Goal: Connect with others: Connect with others

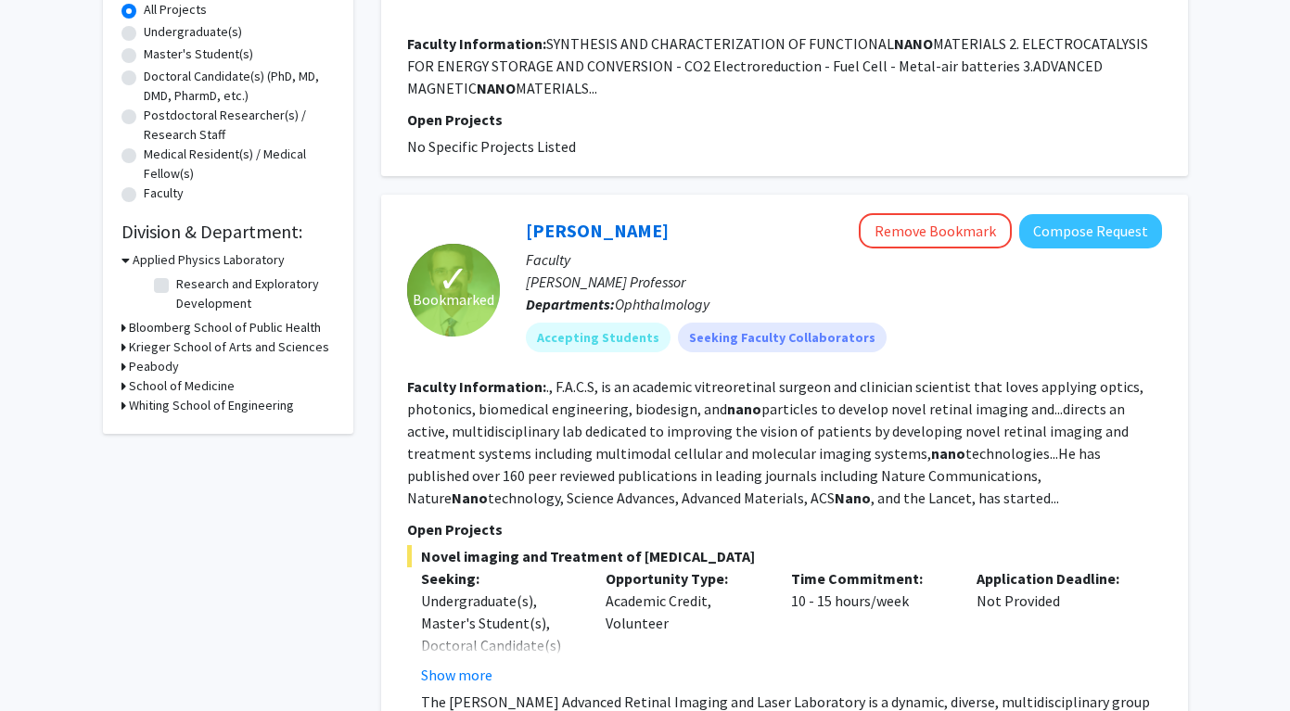
scroll to position [355, 0]
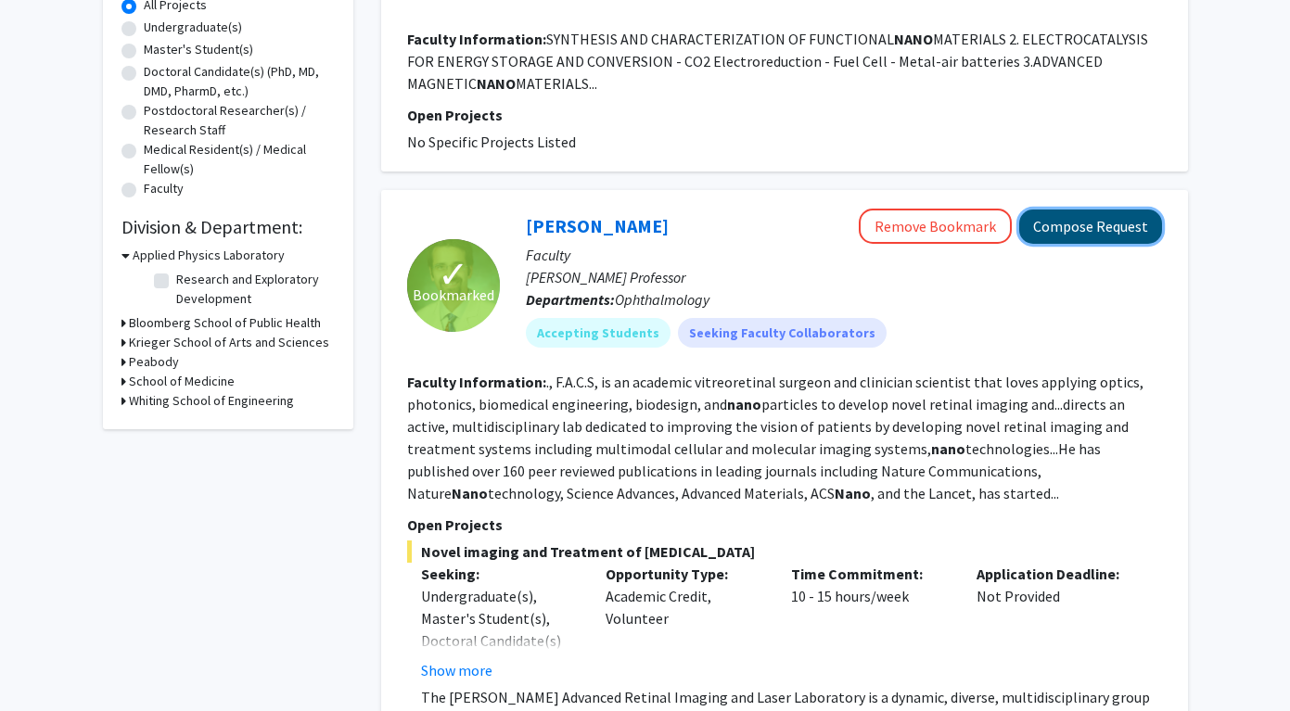
click at [1049, 217] on button "Compose Request" at bounding box center [1090, 227] width 143 height 34
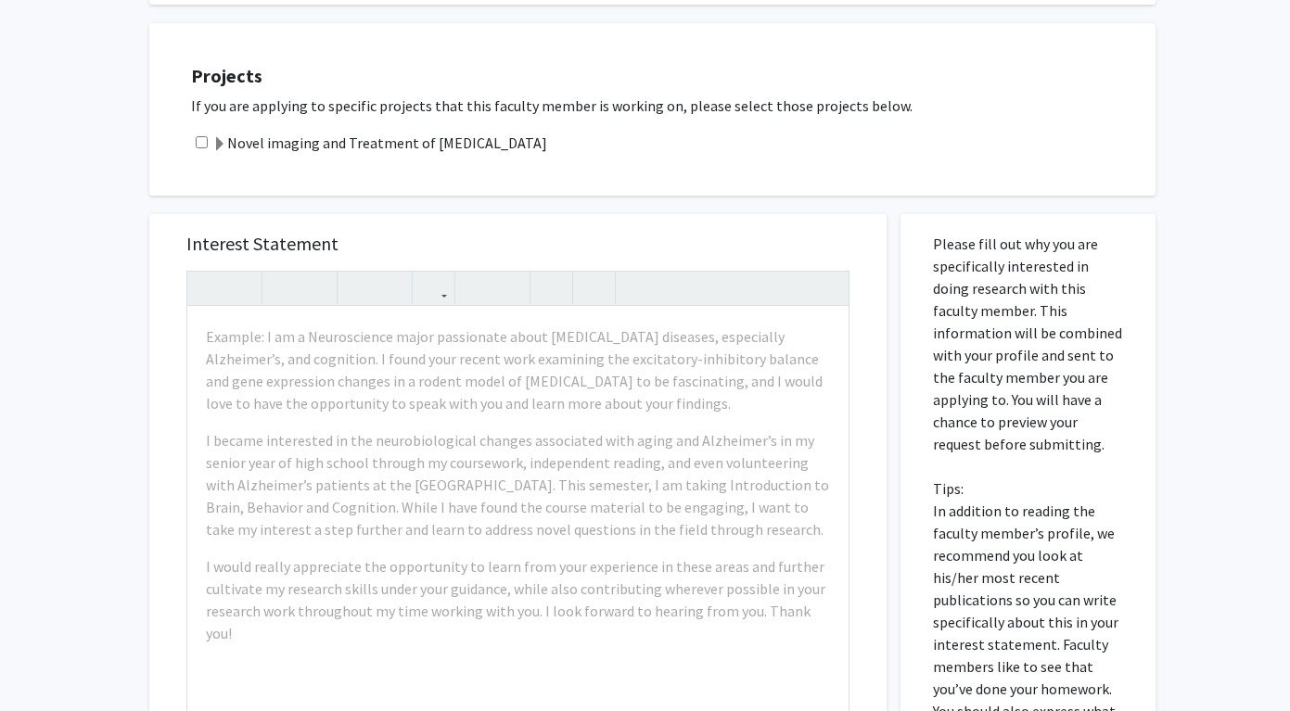
scroll to position [855, 0]
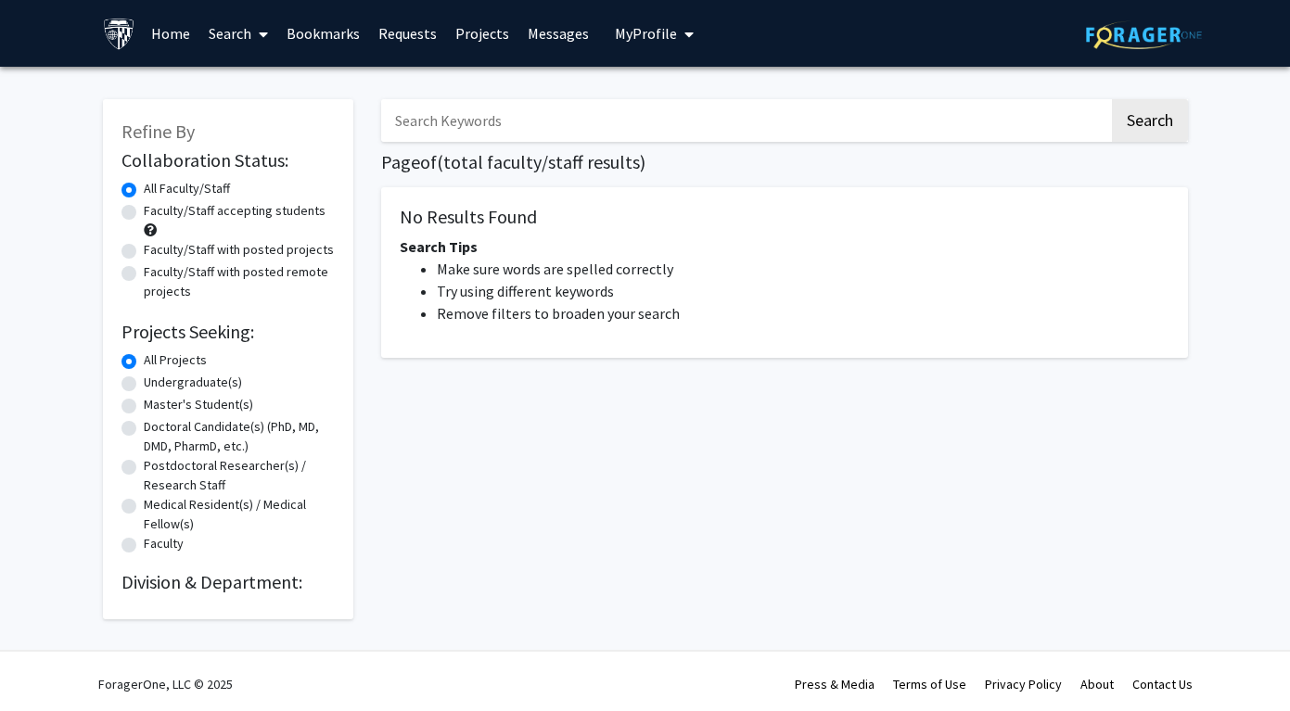
click at [310, 38] on link "Bookmarks" at bounding box center [323, 33] width 92 height 65
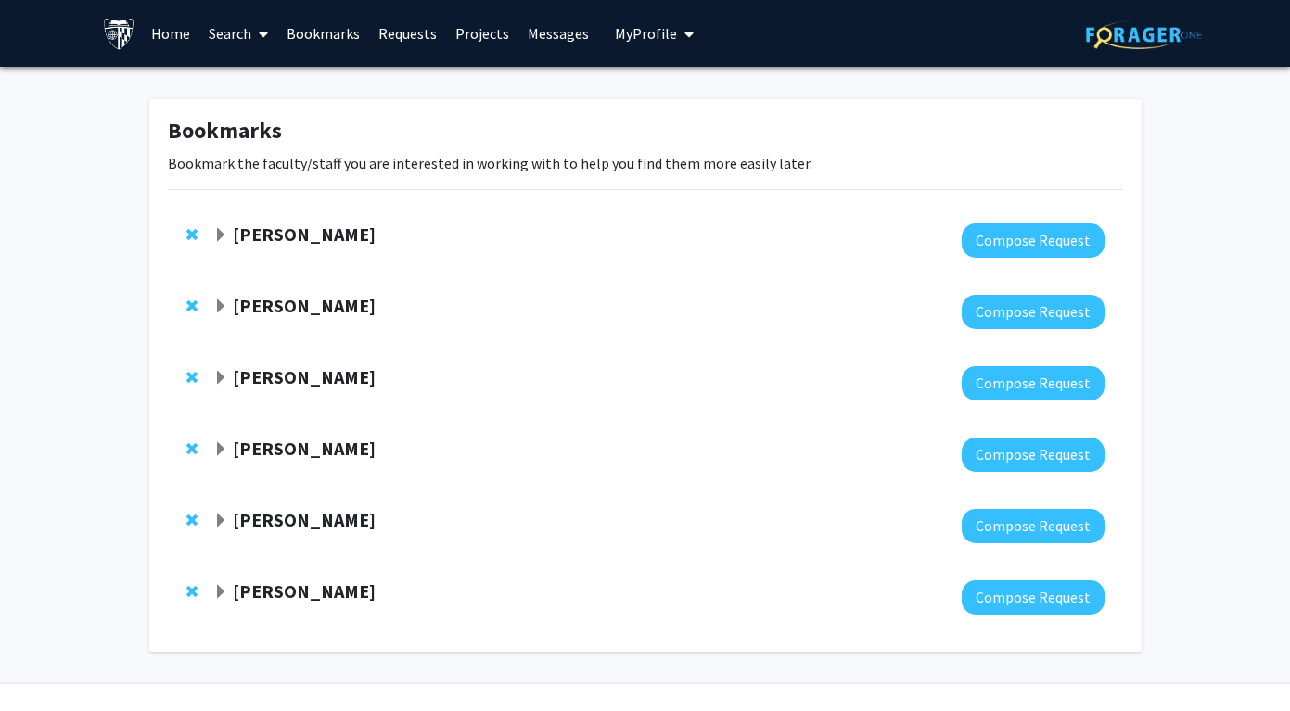
click at [268, 233] on strong "[PERSON_NAME]" at bounding box center [304, 234] width 143 height 23
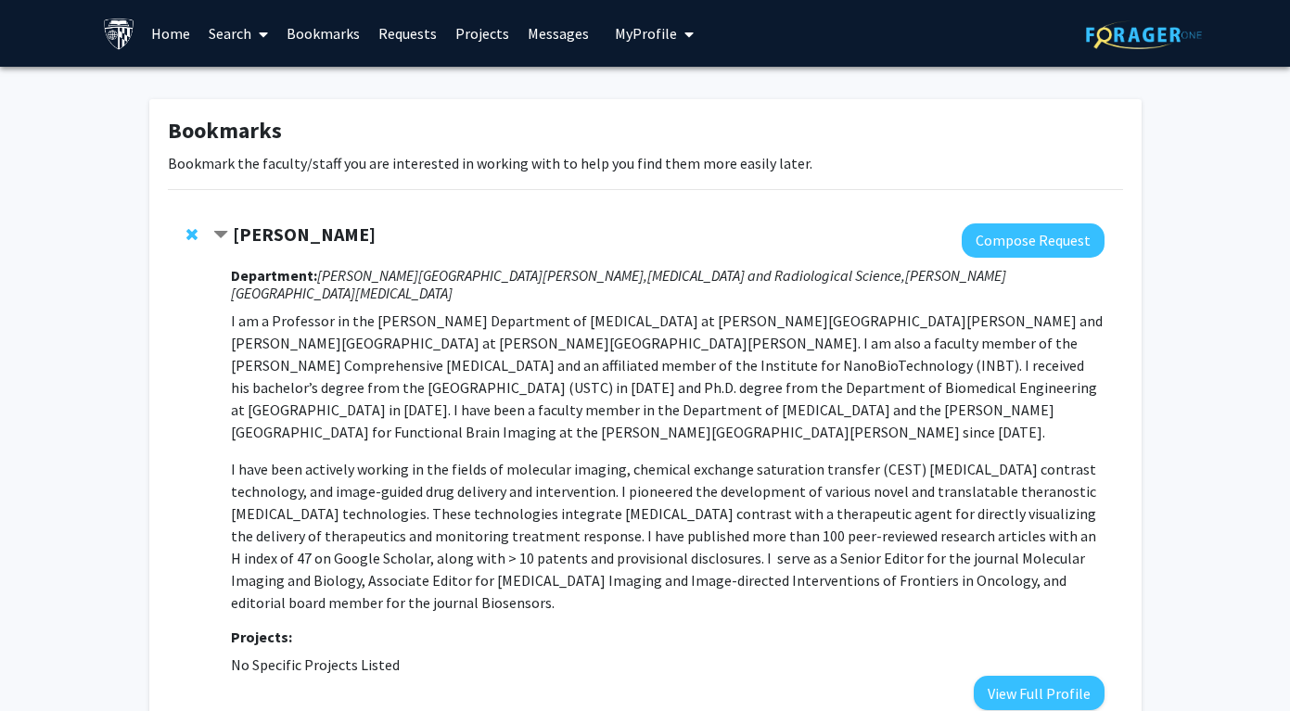
click at [268, 233] on strong "[PERSON_NAME]" at bounding box center [304, 234] width 143 height 23
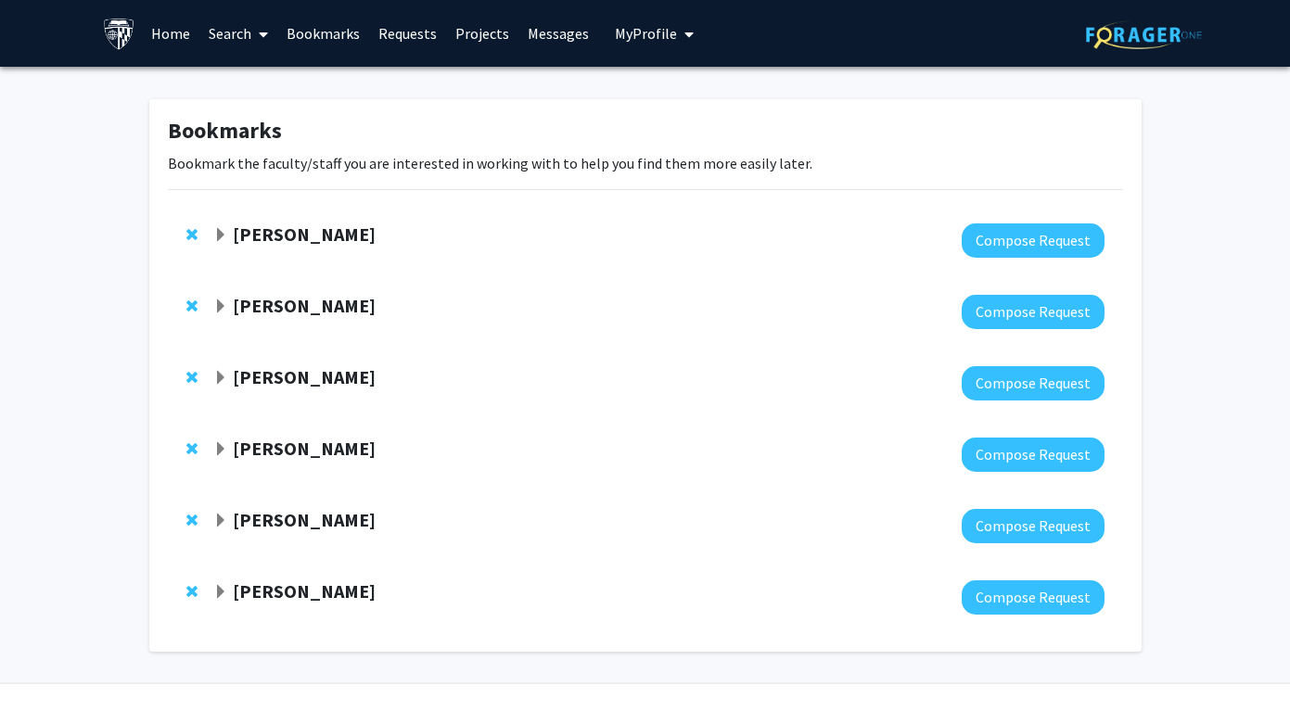
click at [288, 431] on div "[PERSON_NAME] Compose Request" at bounding box center [645, 454] width 955 height 71
click at [286, 444] on strong "[PERSON_NAME]" at bounding box center [304, 448] width 143 height 23
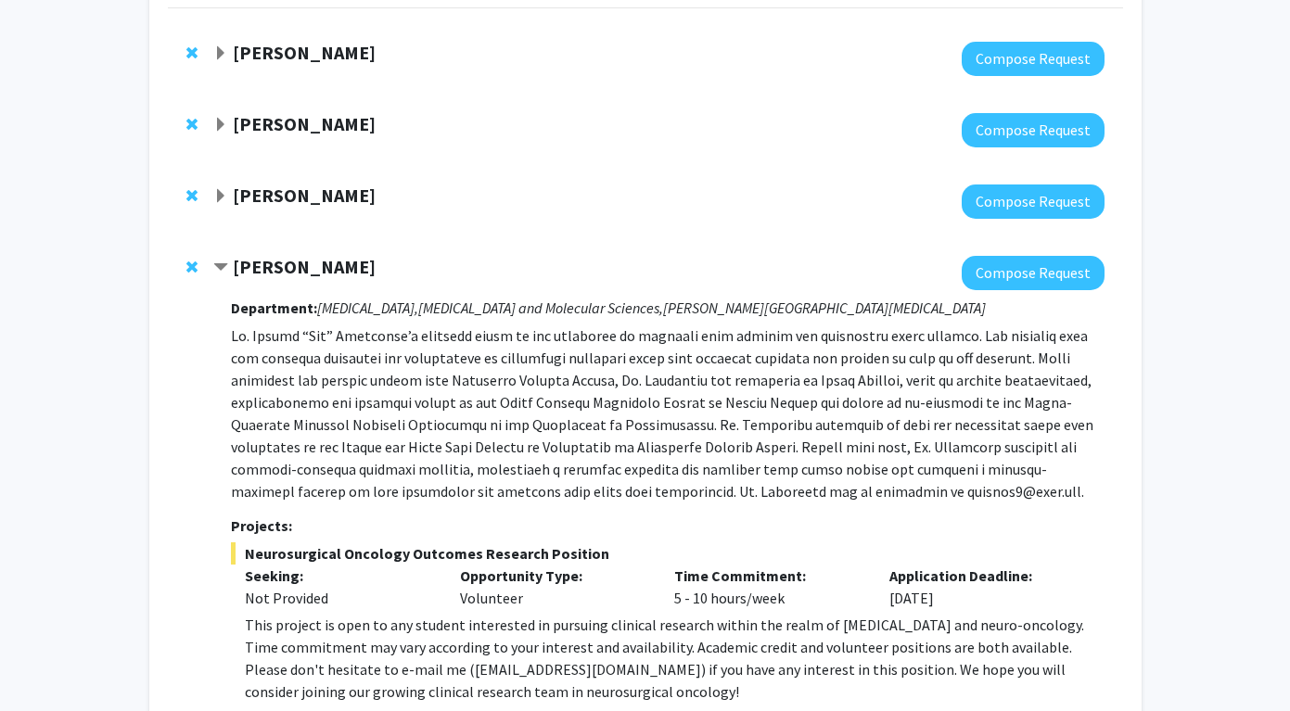
scroll to position [185, 0]
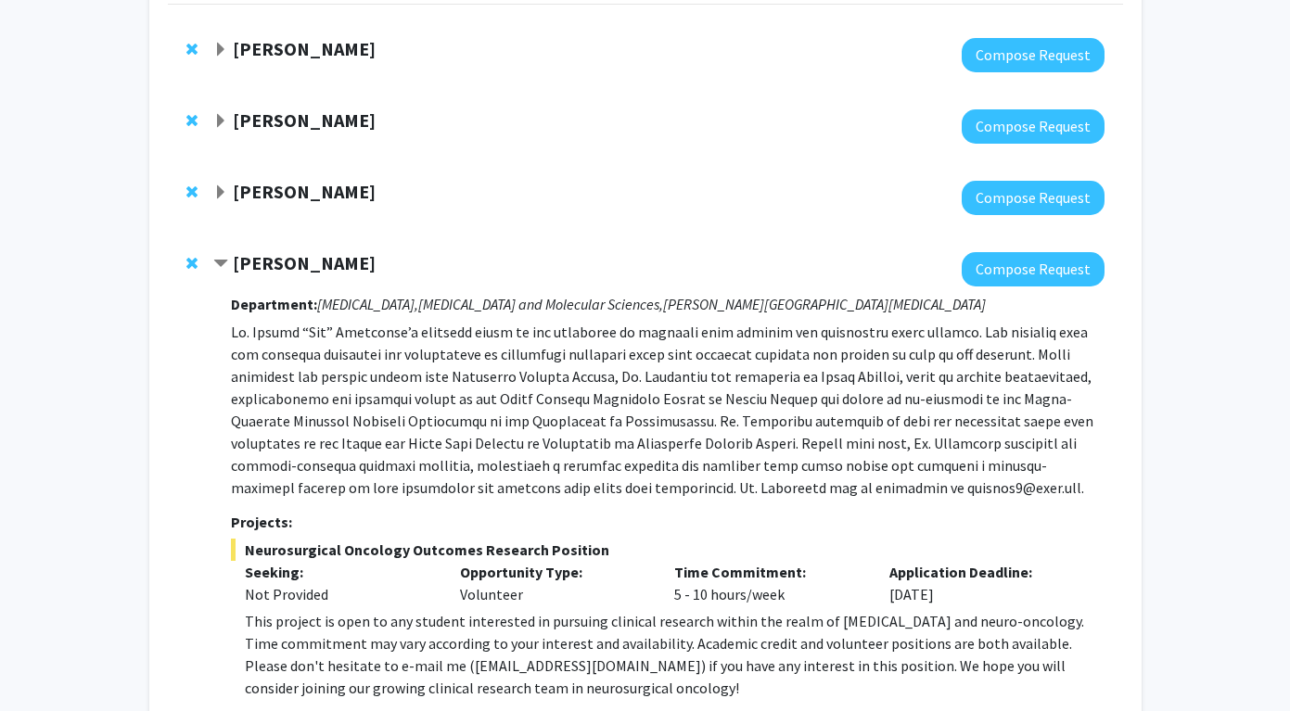
click at [292, 261] on strong "[PERSON_NAME]" at bounding box center [304, 262] width 143 height 23
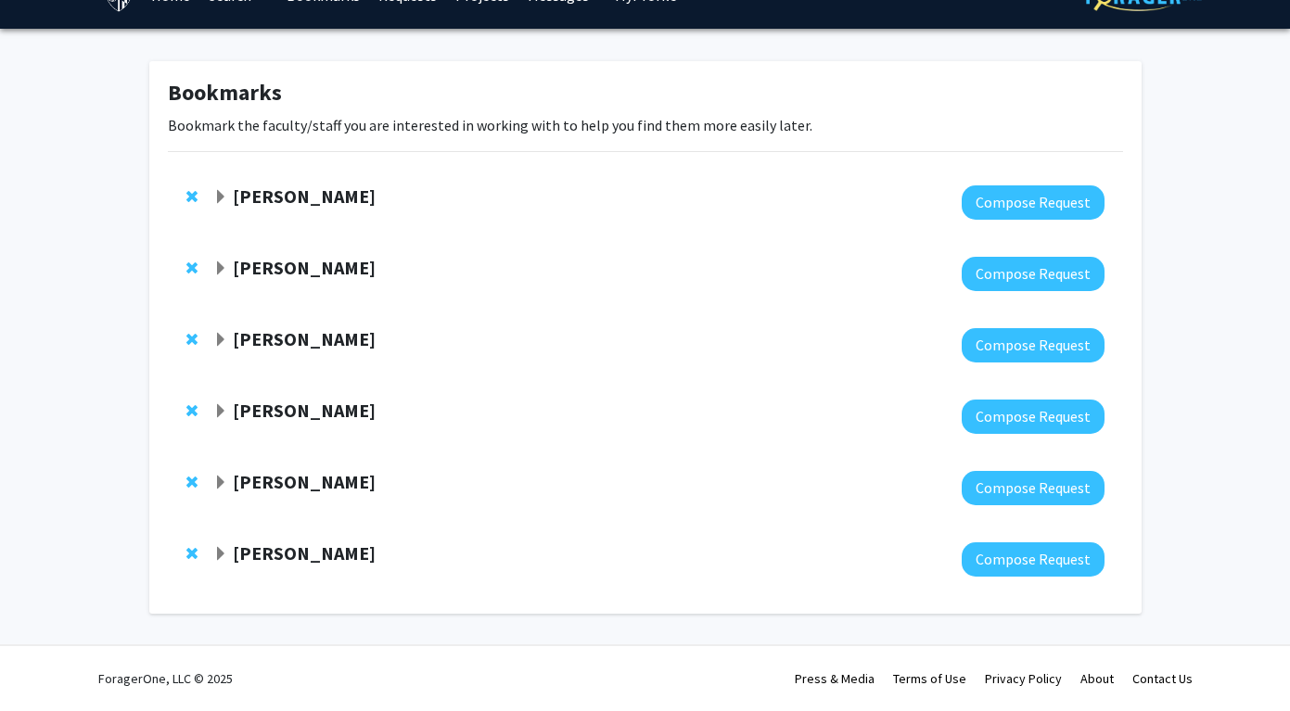
click at [256, 381] on div "[PERSON_NAME] Compose Request" at bounding box center [645, 416] width 955 height 71
click at [256, 397] on div "[PERSON_NAME] Compose Request" at bounding box center [645, 416] width 955 height 71
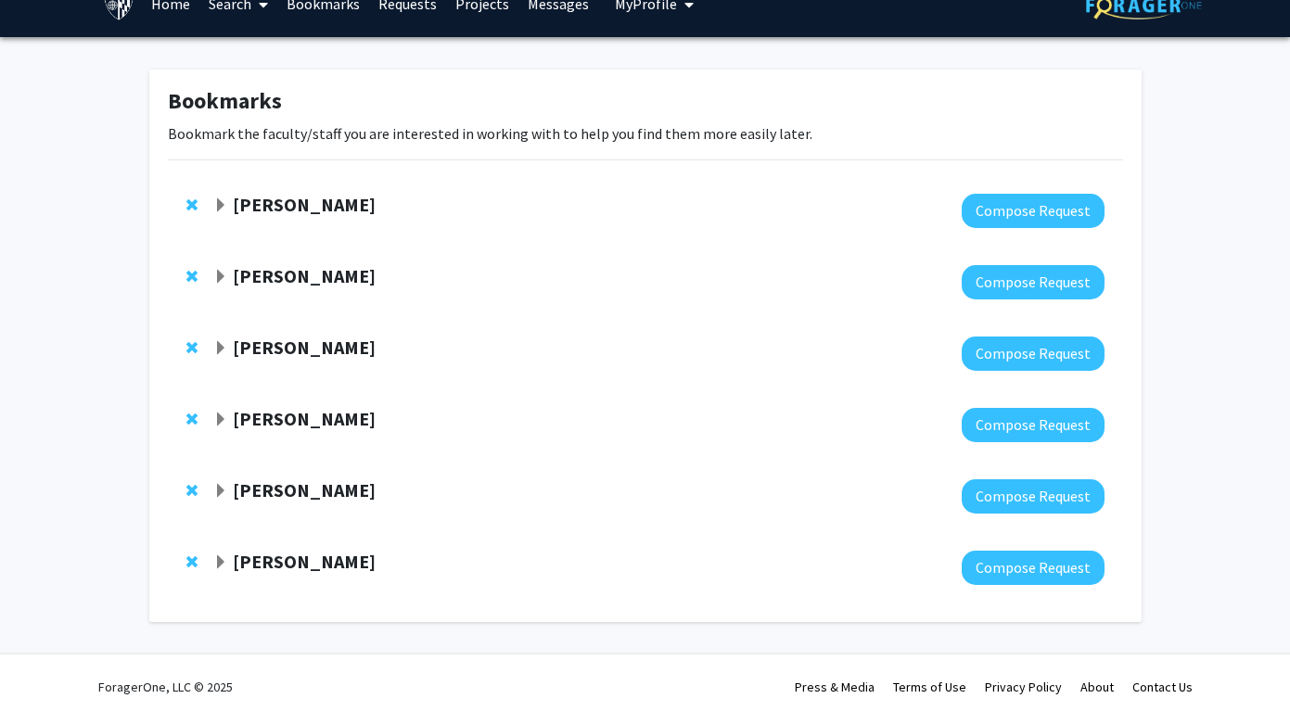
click at [249, 420] on strong "[PERSON_NAME]" at bounding box center [304, 418] width 143 height 23
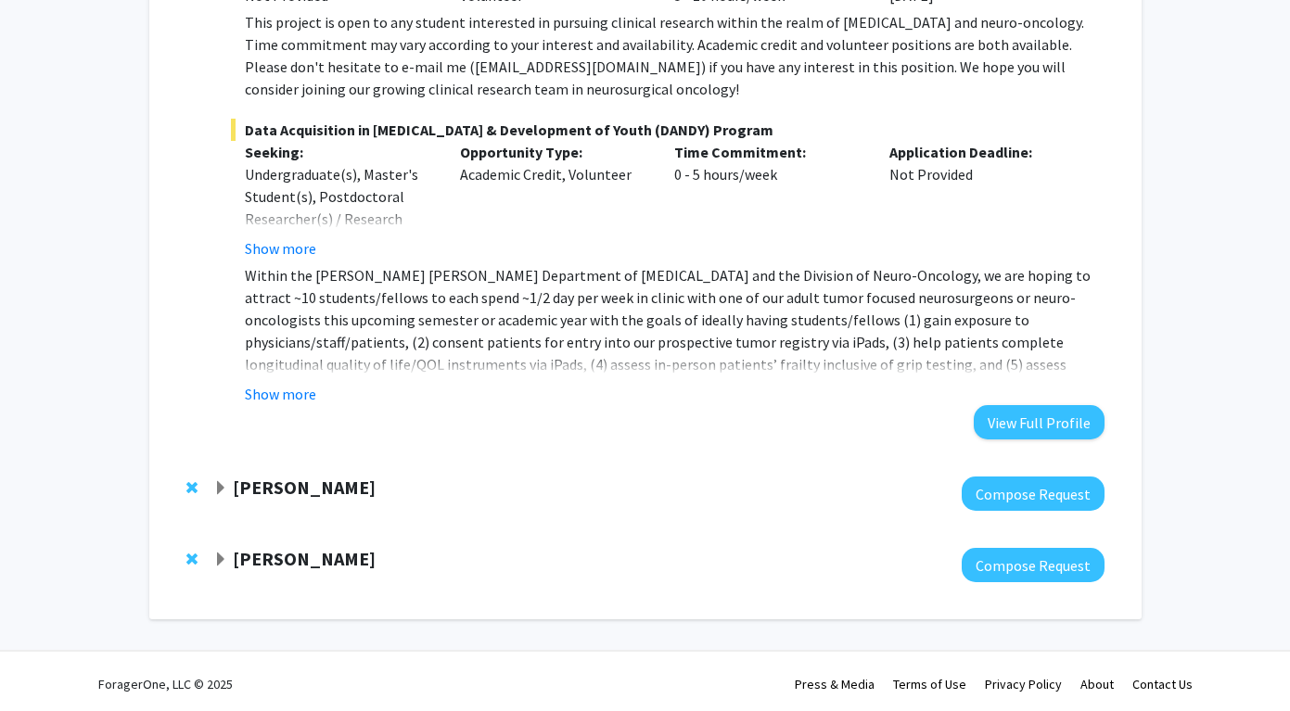
scroll to position [658, 0]
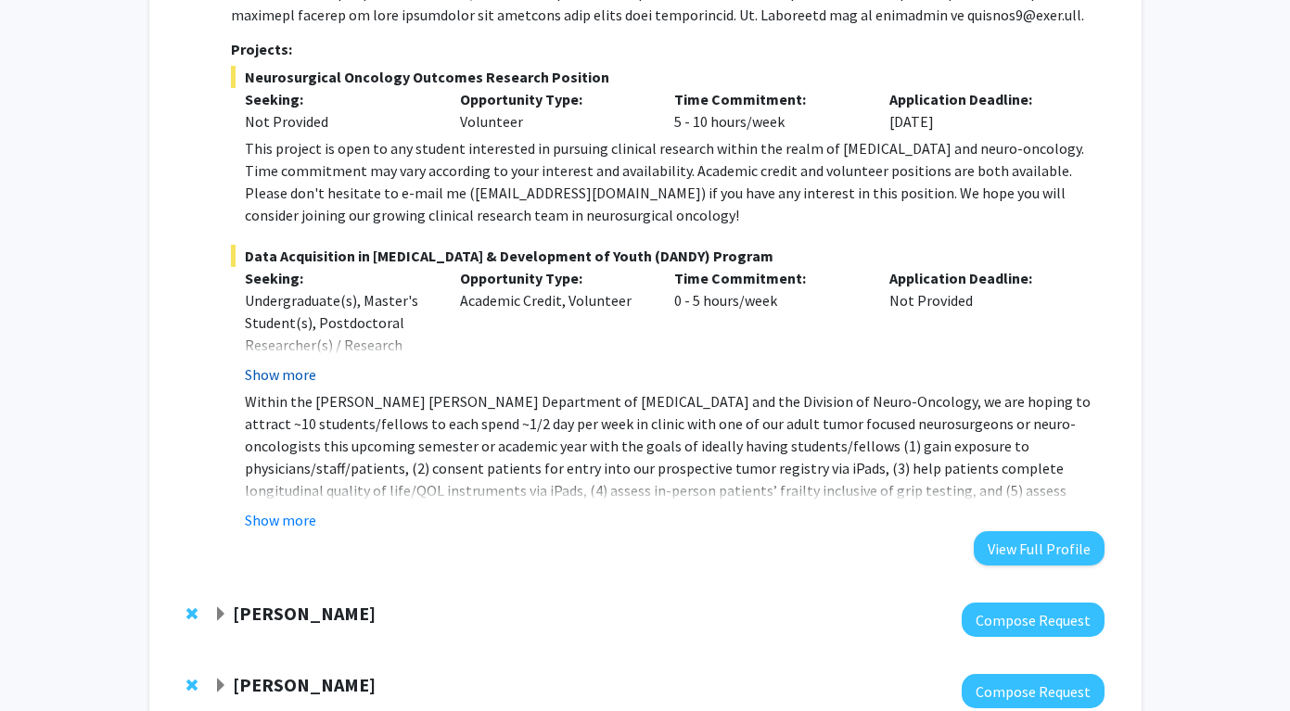
click at [267, 374] on button "Show more" at bounding box center [280, 374] width 71 height 22
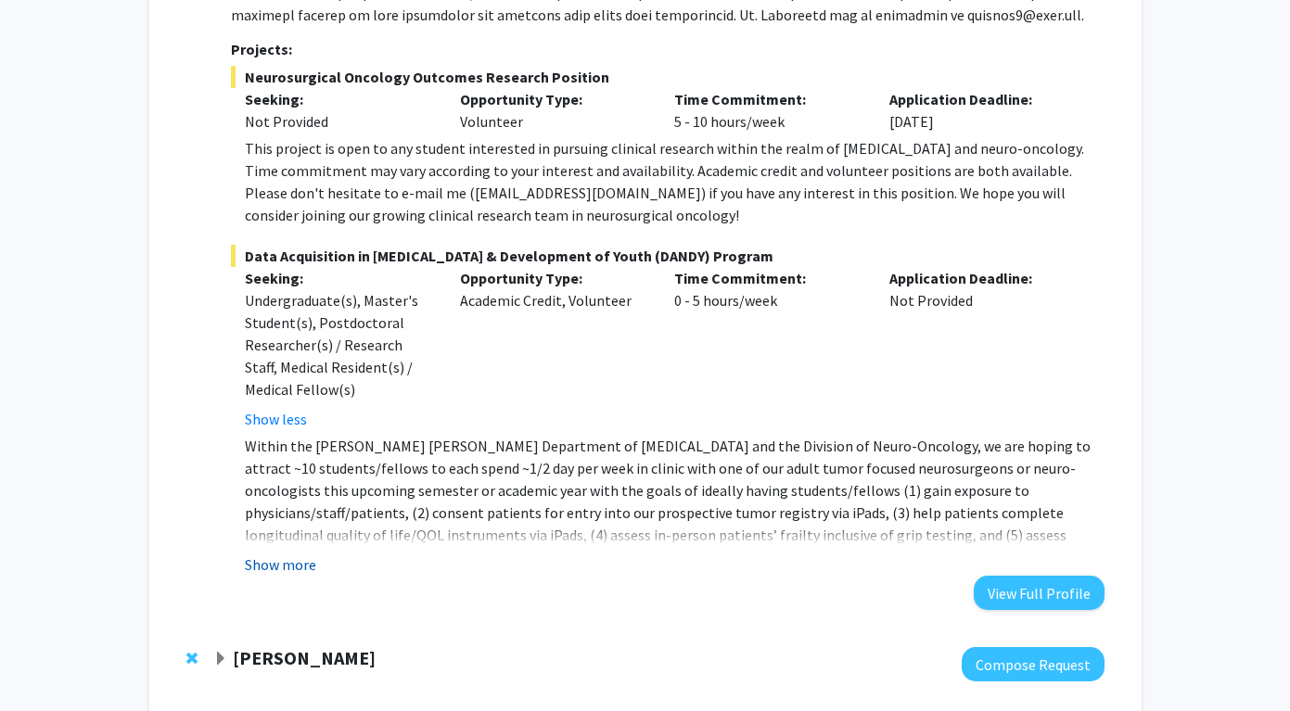
click at [299, 559] on button "Show more" at bounding box center [280, 565] width 71 height 22
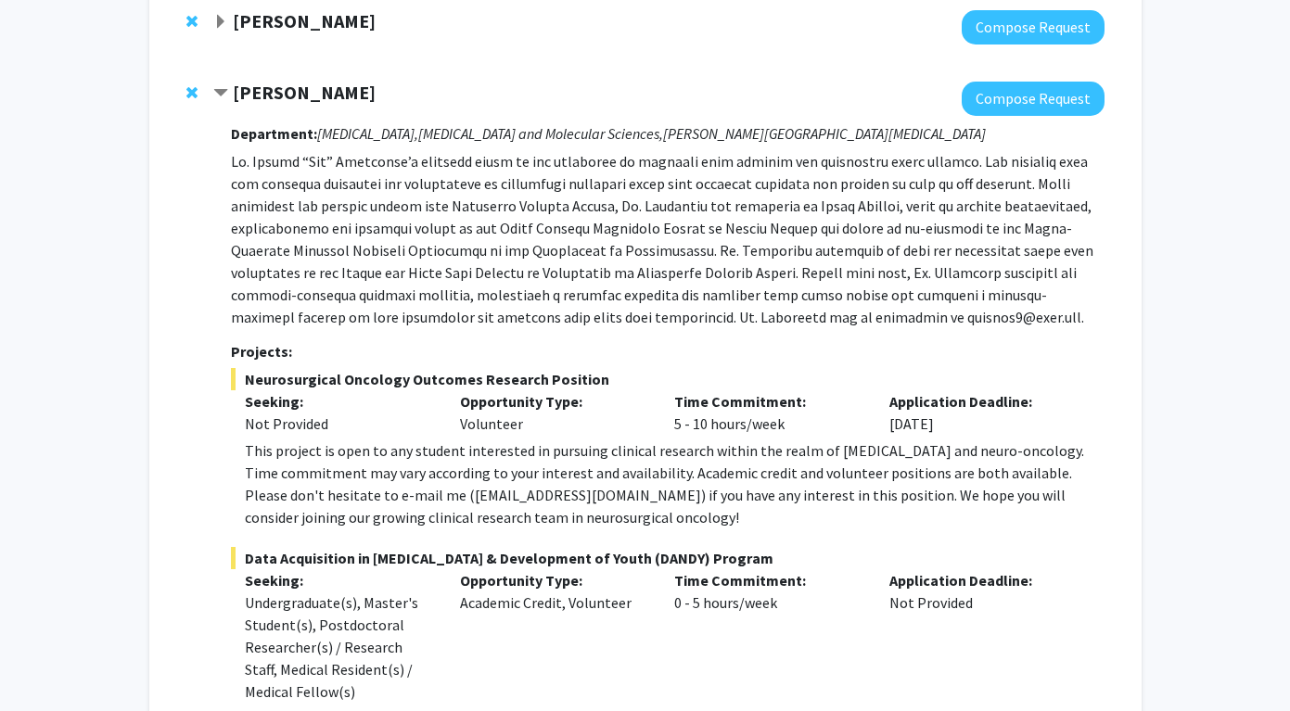
scroll to position [345, 0]
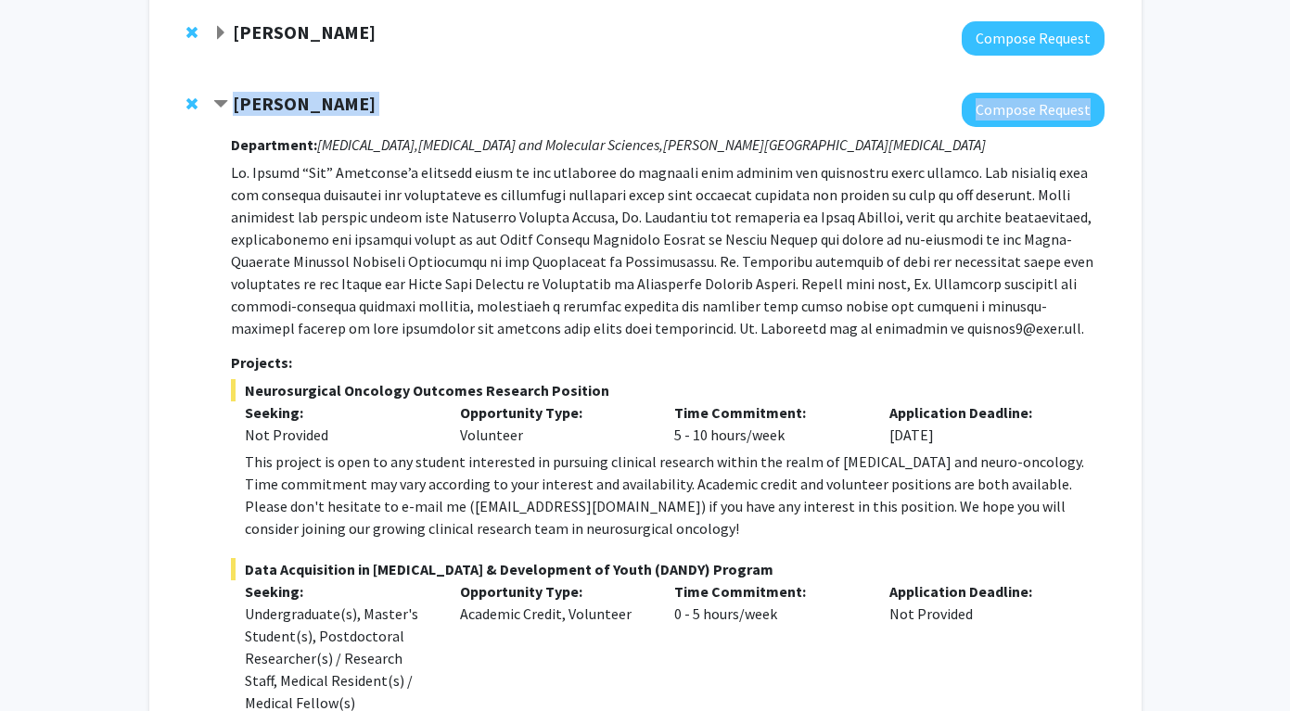
drag, startPoint x: 234, startPoint y: 104, endPoint x: 351, endPoint y: 116, distance: 118.4
click at [351, 116] on div "[PERSON_NAME] Compose Request Department: [MEDICAL_DATA], [MEDICAL_DATA] and Mo…" at bounding box center [658, 608] width 890 height 1031
copy div "[PERSON_NAME] Compose Request"
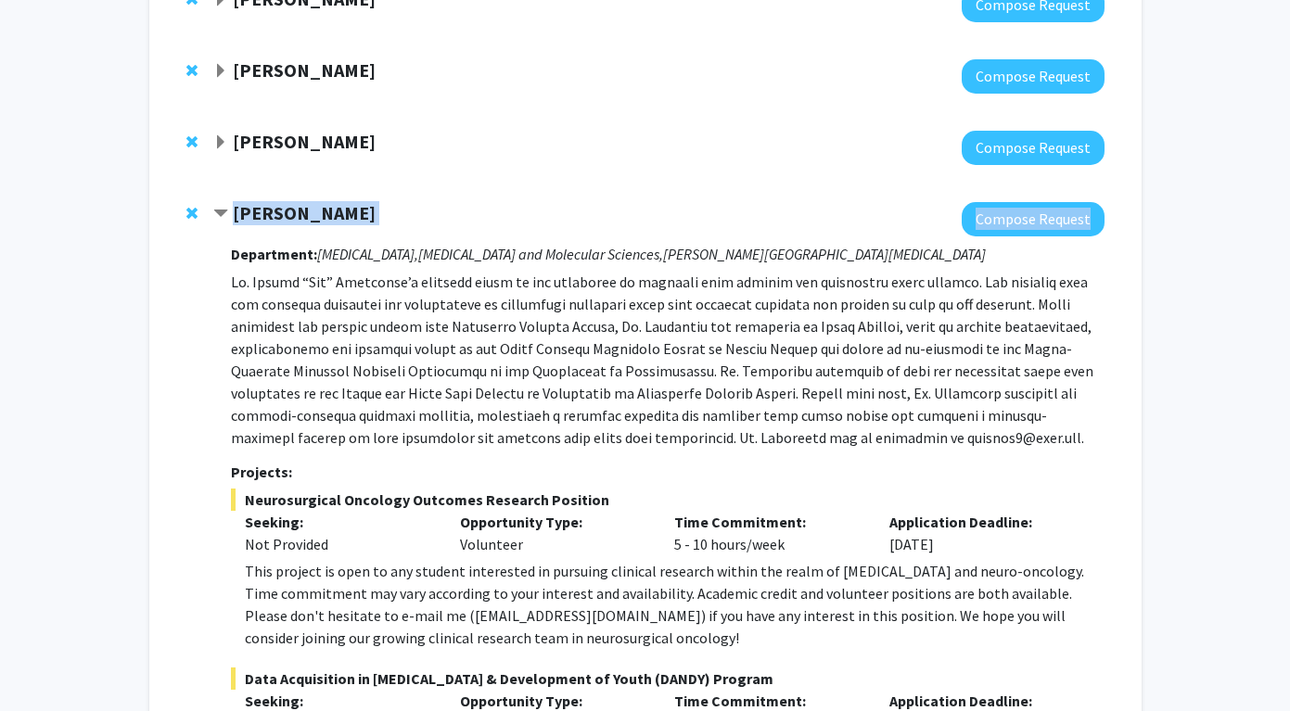
scroll to position [106, 0]
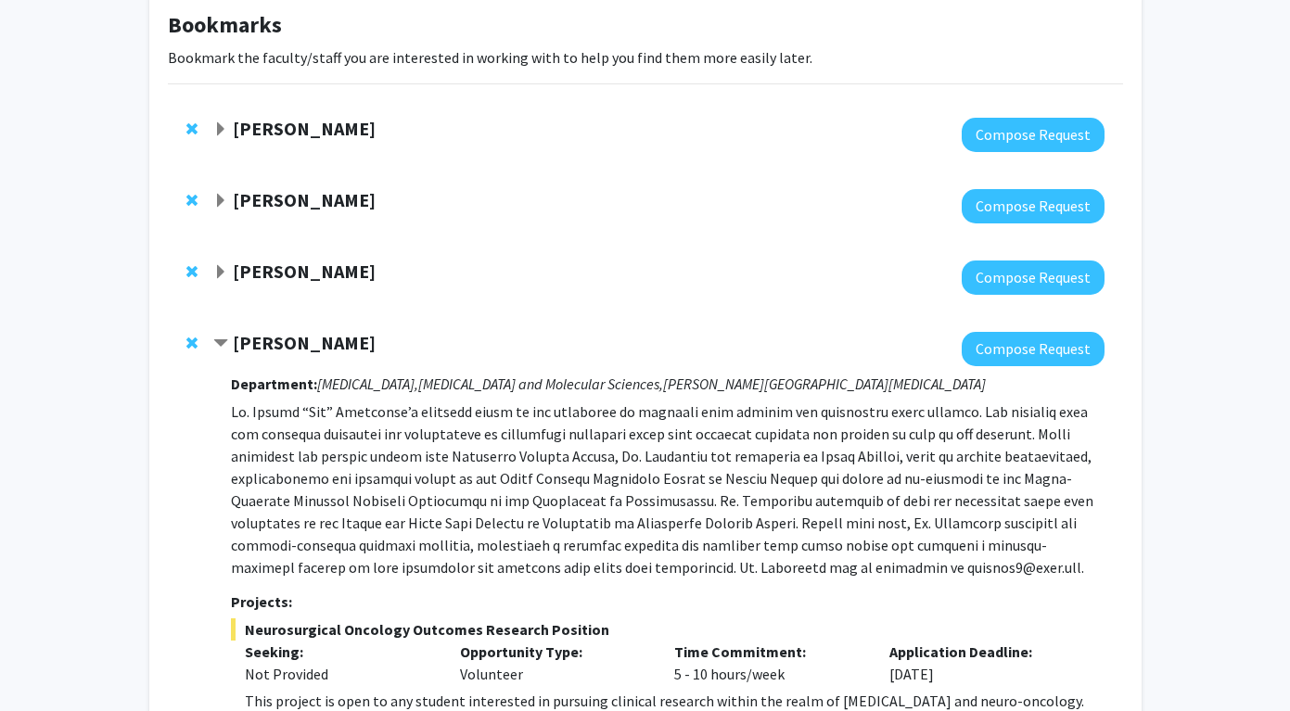
click at [333, 284] on div at bounding box center [658, 278] width 890 height 34
click at [308, 263] on div "[PERSON_NAME]" at bounding box center [413, 272] width 401 height 23
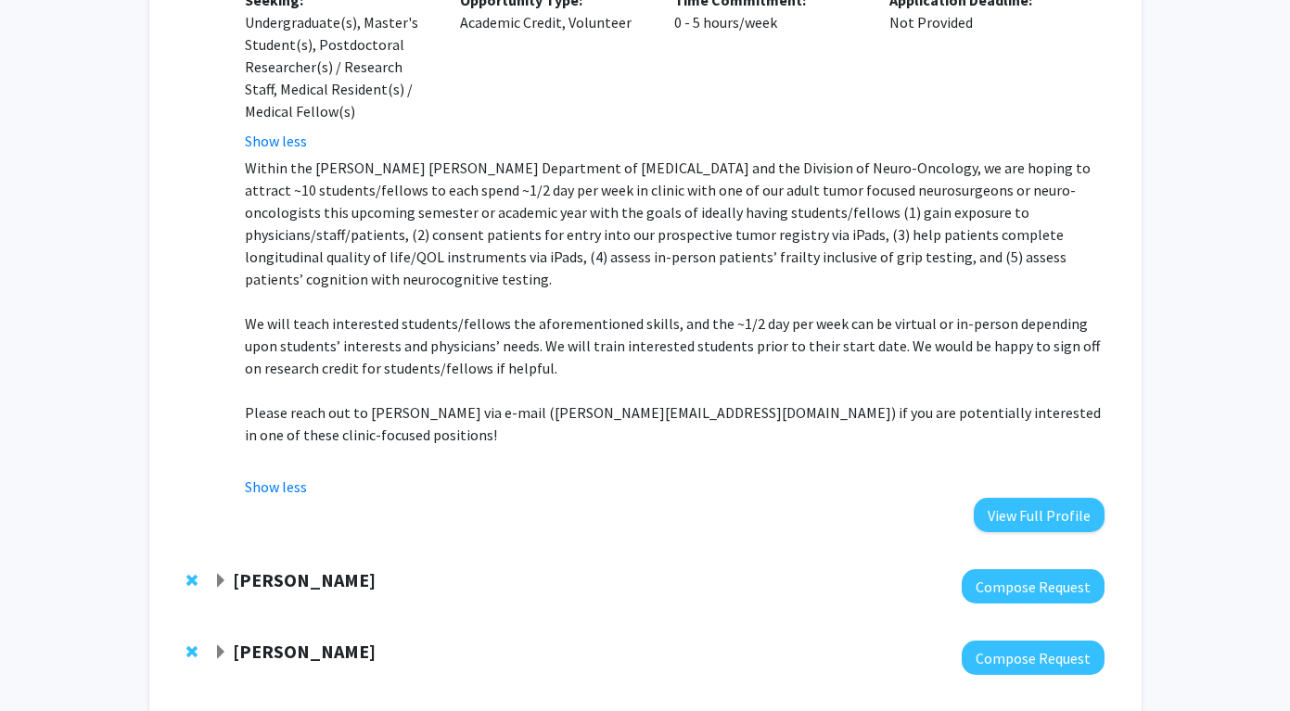
scroll to position [990, 0]
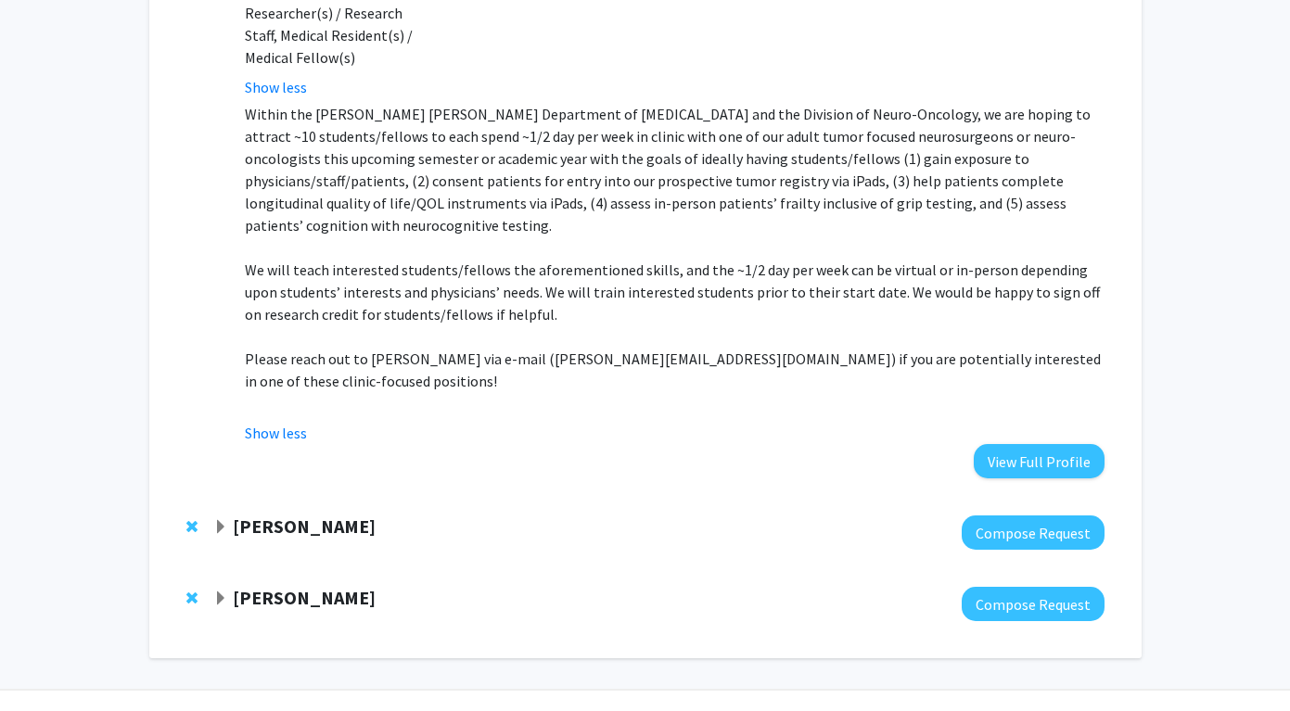
click at [295, 515] on strong "[PERSON_NAME]" at bounding box center [304, 526] width 143 height 23
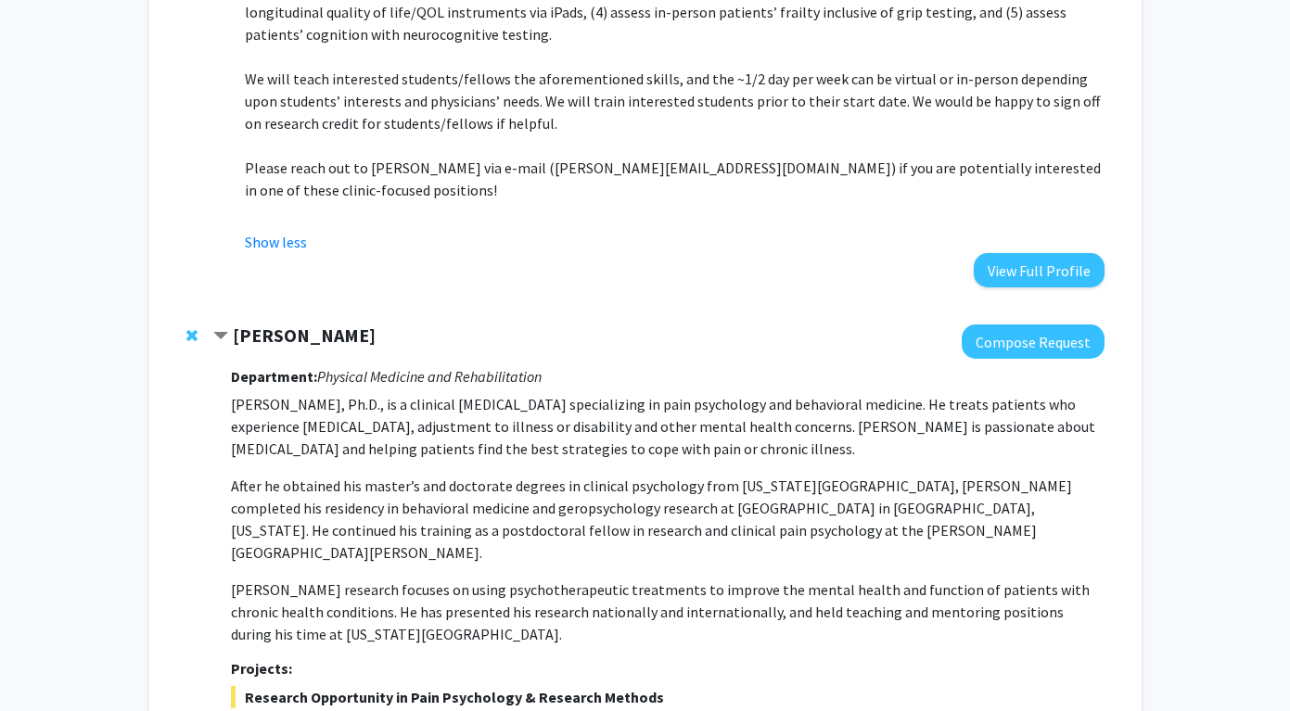
scroll to position [1185, 0]
